Goal: Information Seeking & Learning: Learn about a topic

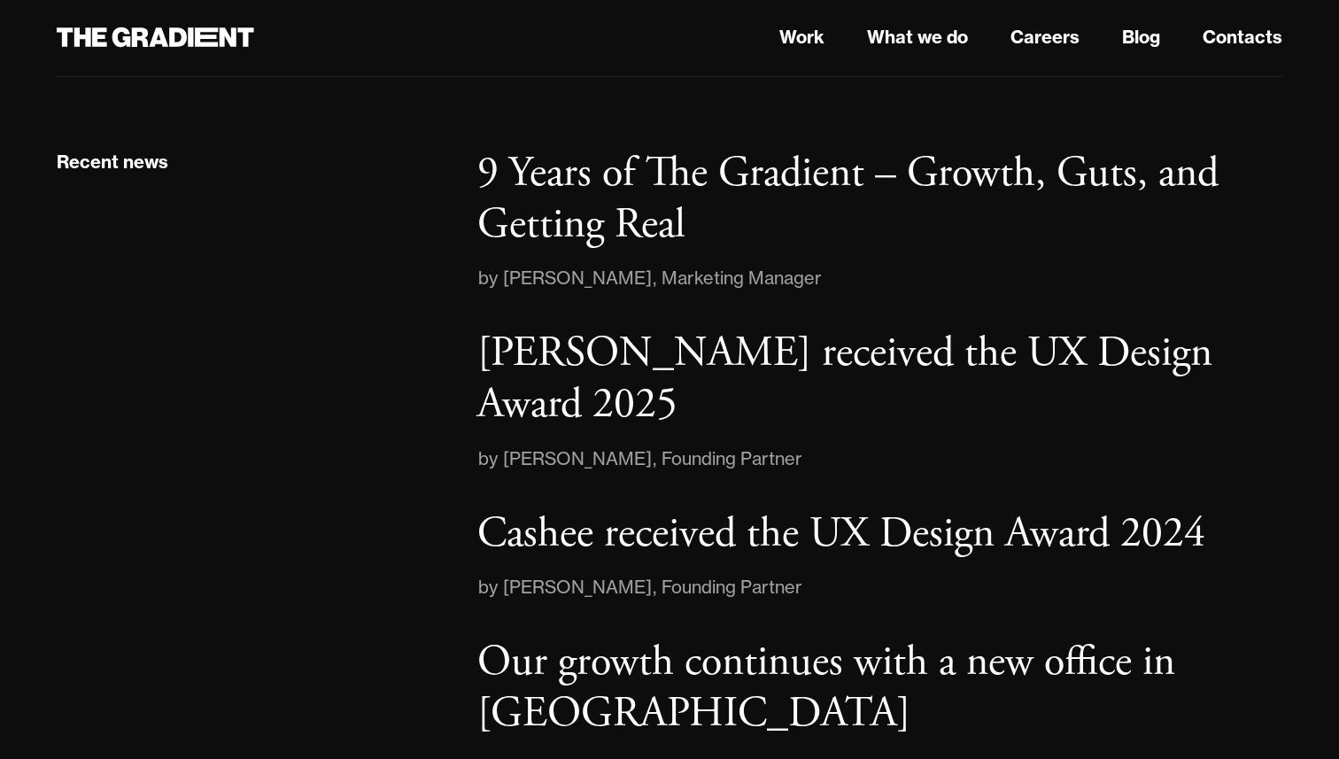
scroll to position [2622, 0]
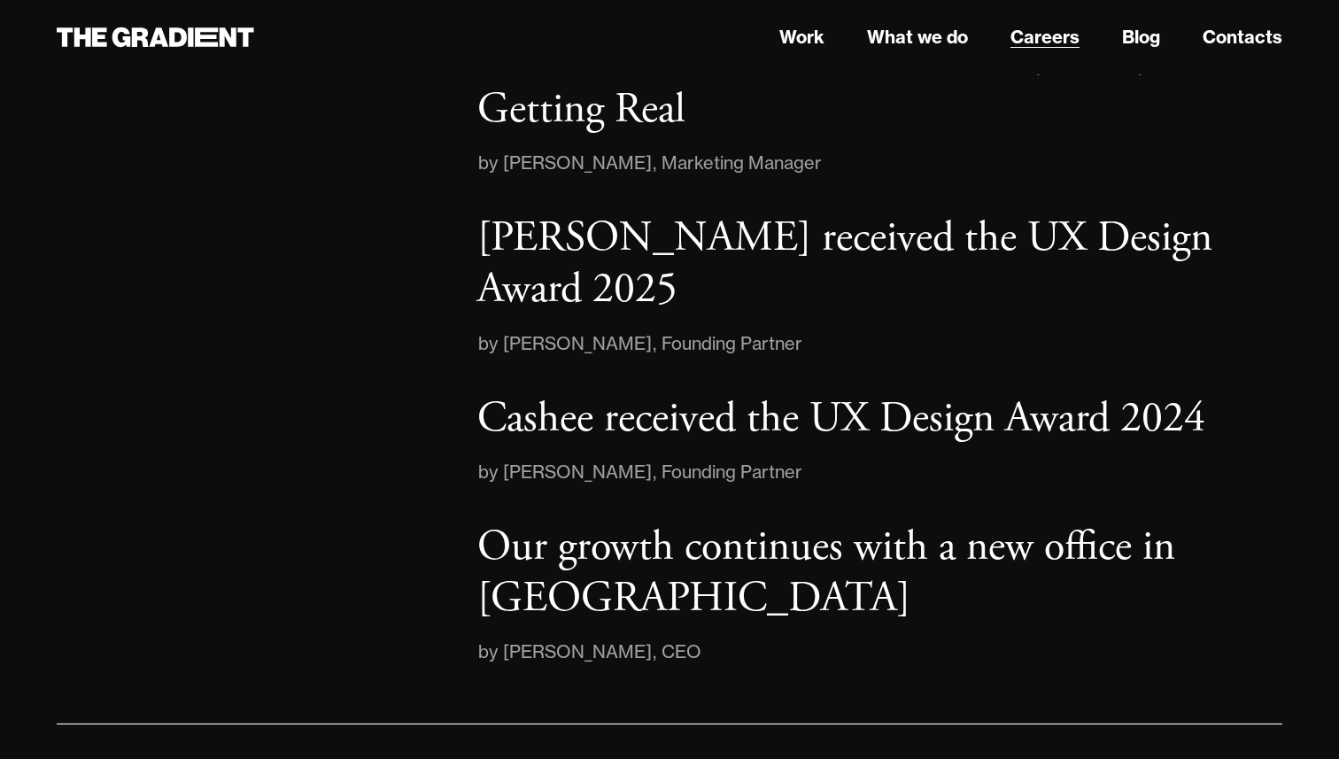
click at [1046, 34] on link "Careers" at bounding box center [1045, 37] width 69 height 27
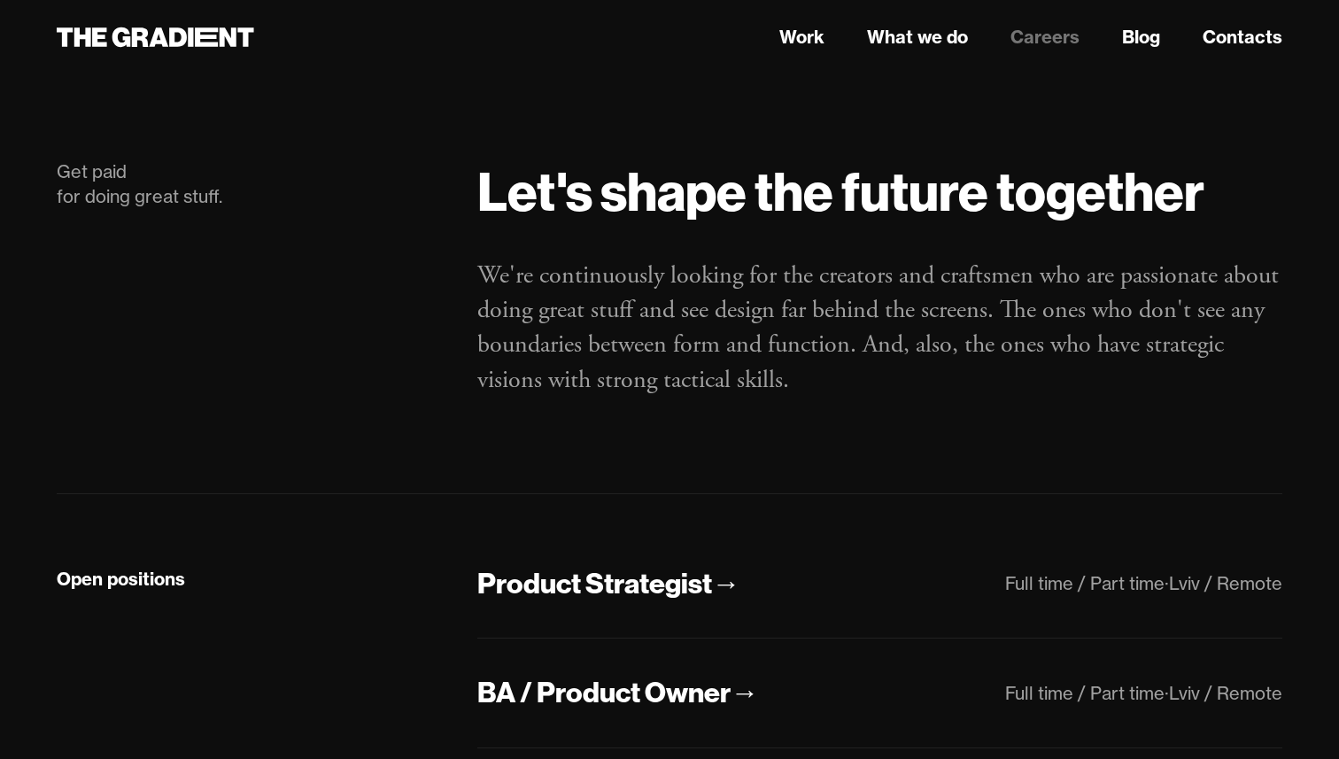
click at [1045, 39] on link "Careers" at bounding box center [1045, 37] width 69 height 27
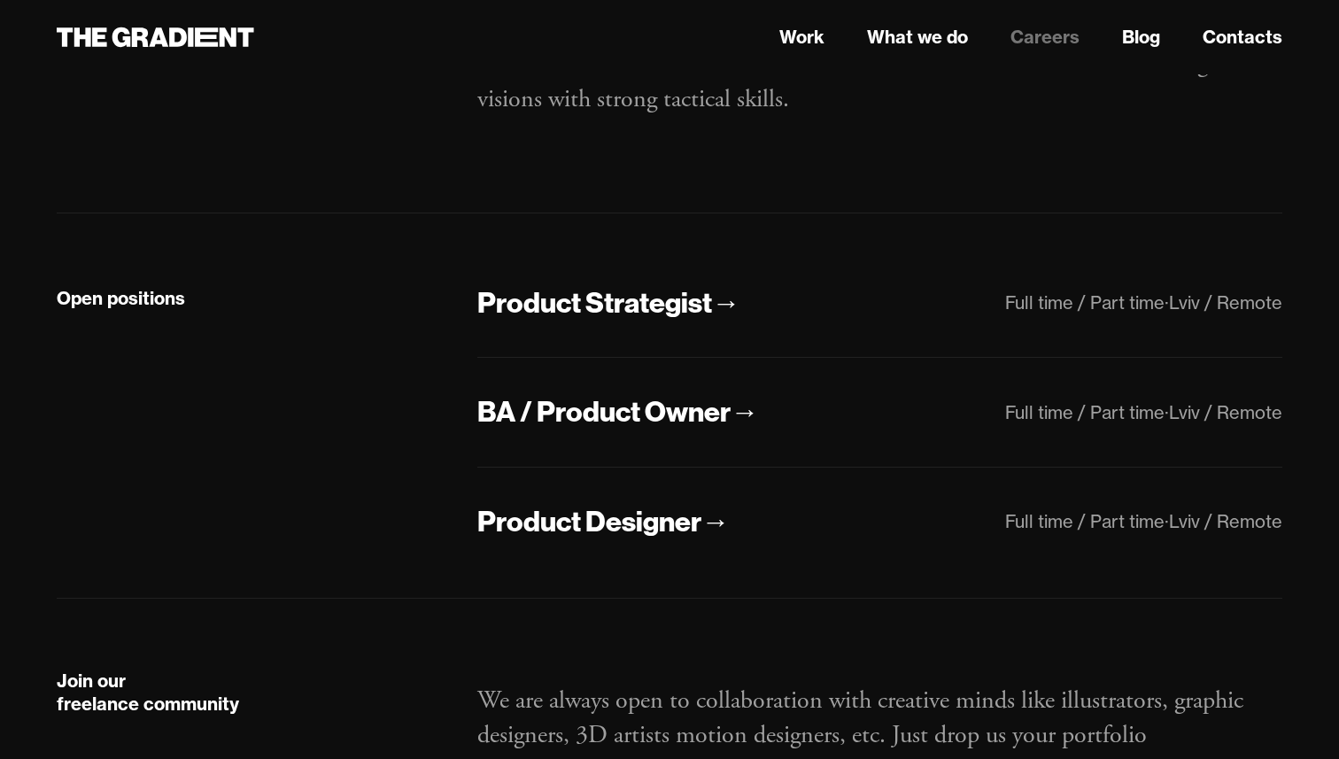
scroll to position [290, 0]
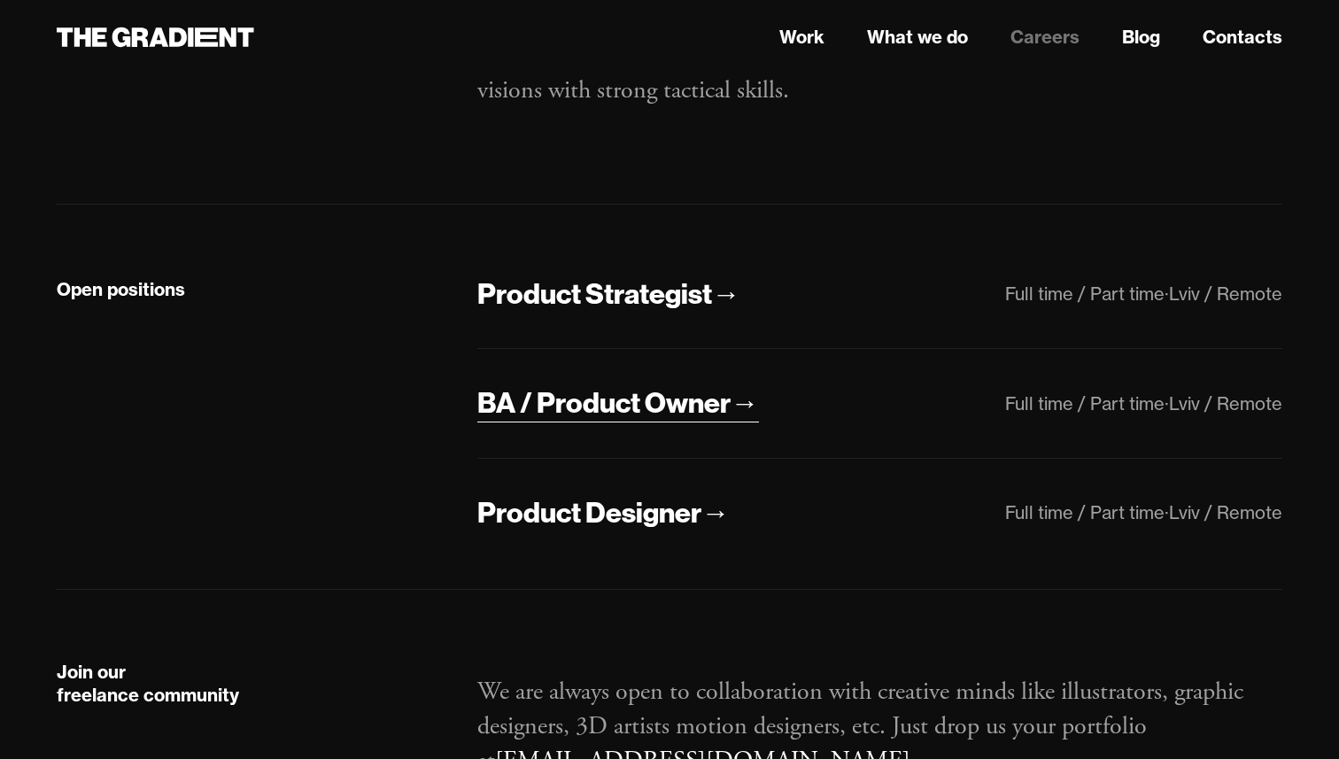
click at [684, 409] on div "BA / Product Owner" at bounding box center [603, 402] width 253 height 37
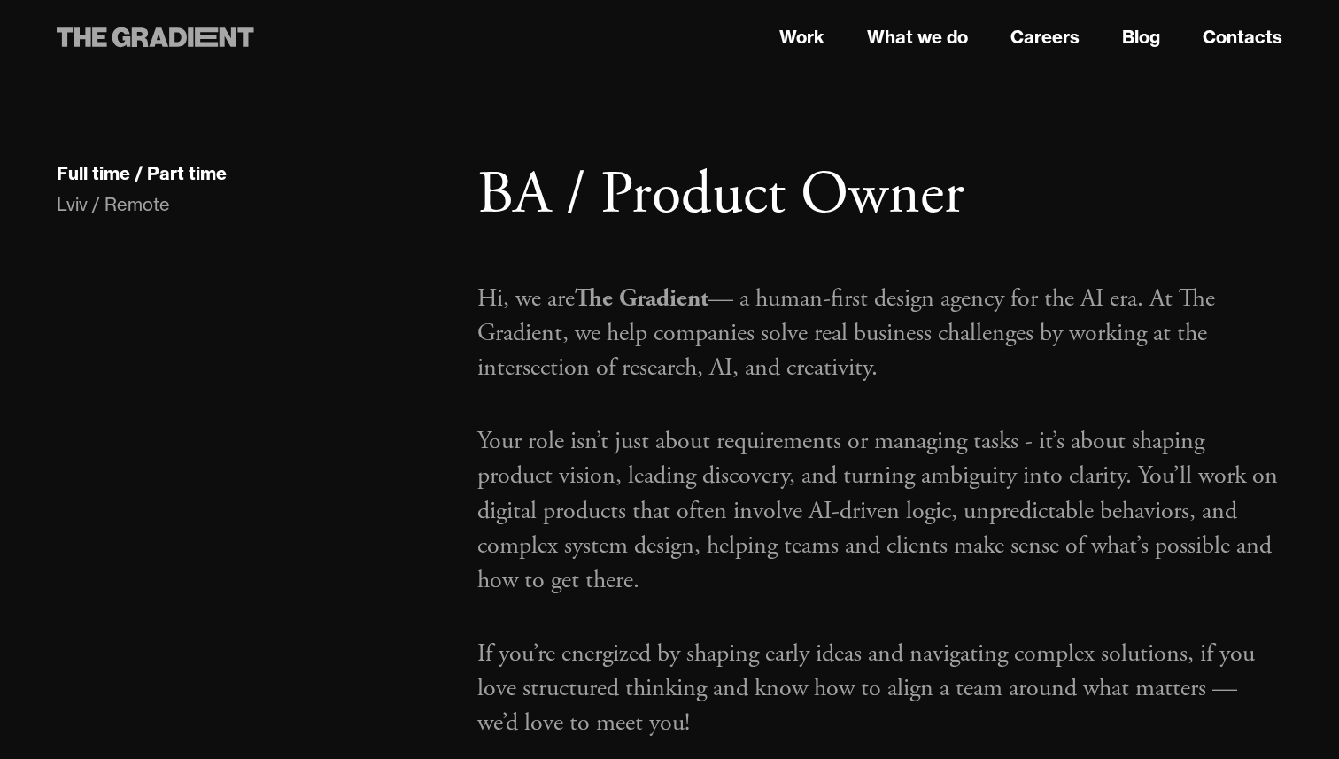
click at [190, 39] on icon at bounding box center [190, 36] width 5 height 19
